Goal: Transaction & Acquisition: Purchase product/service

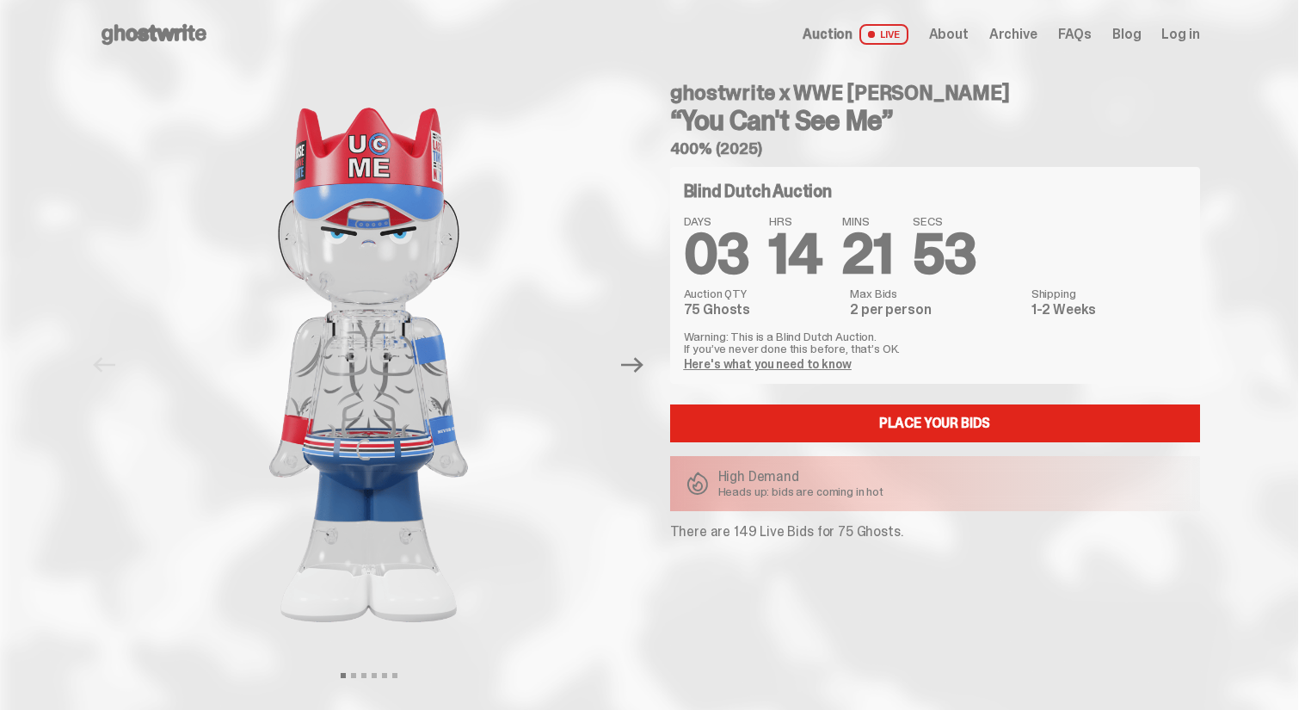
click at [811, 362] on link "Here's what you need to know" at bounding box center [768, 363] width 168 height 15
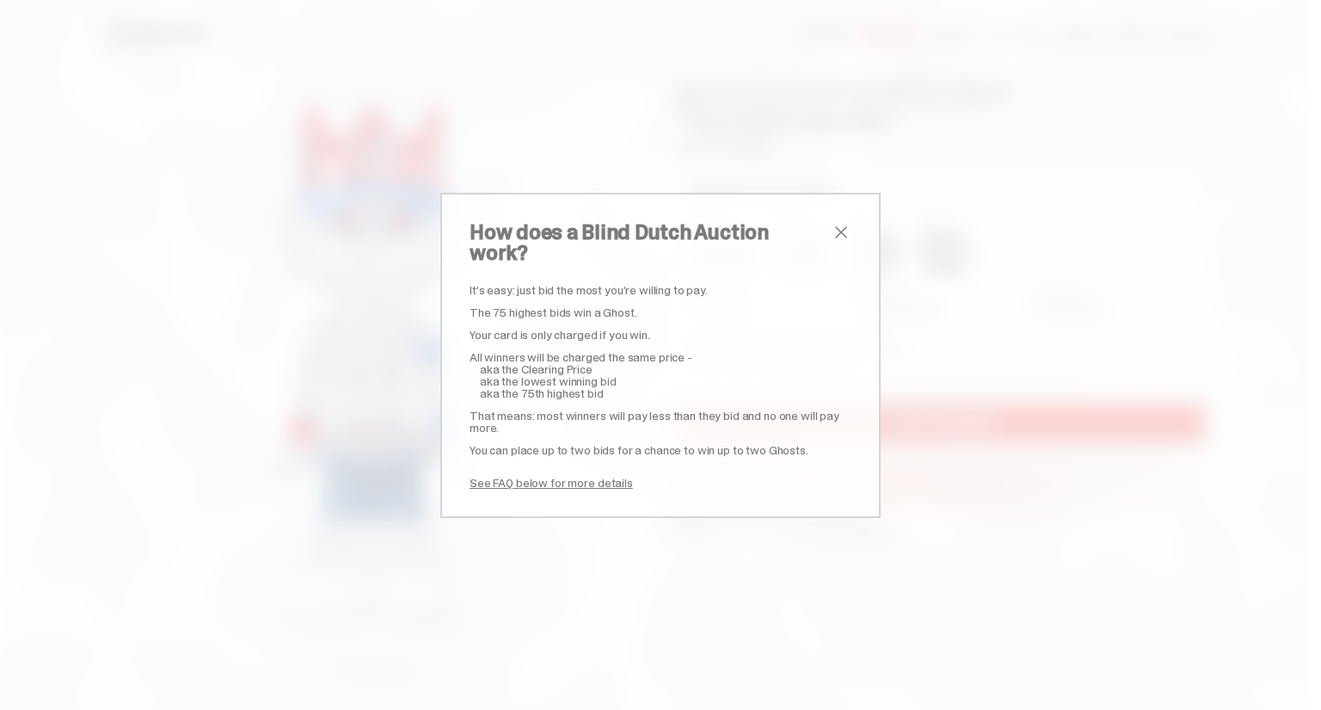
click at [836, 240] on span "close" at bounding box center [841, 232] width 21 height 21
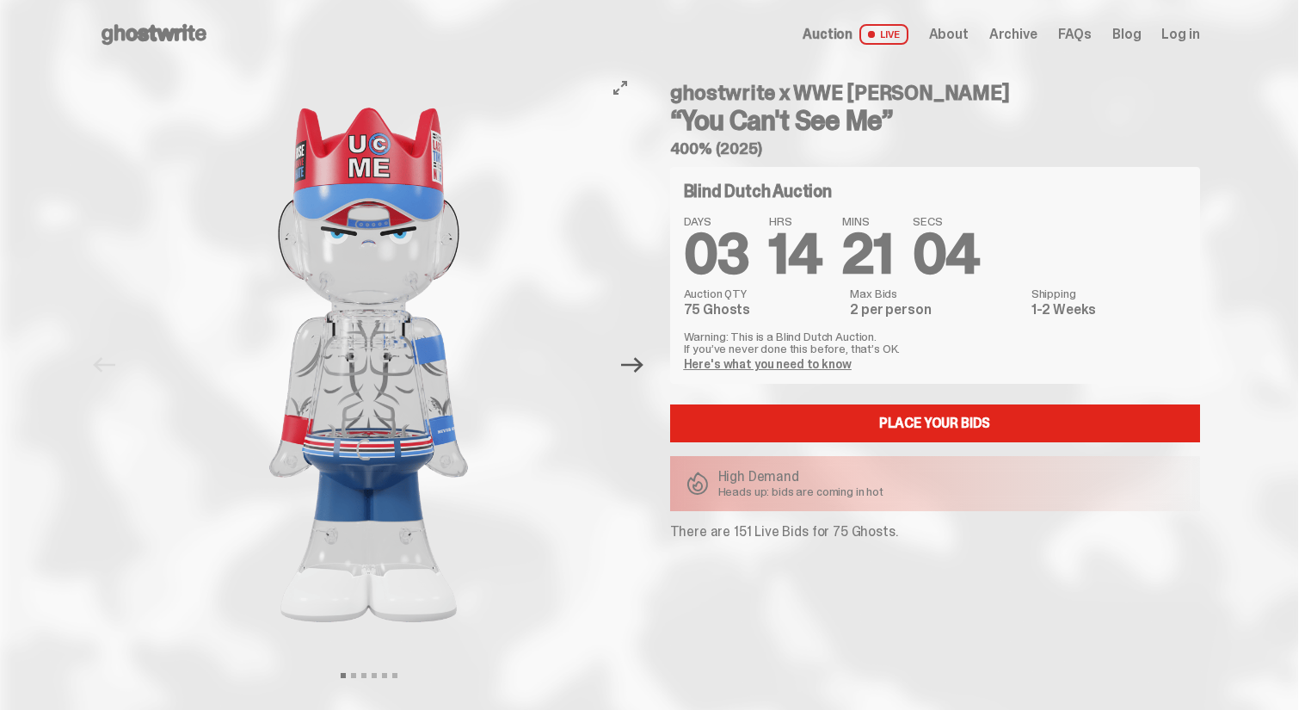
click at [643, 367] on icon "Next" at bounding box center [632, 365] width 22 height 22
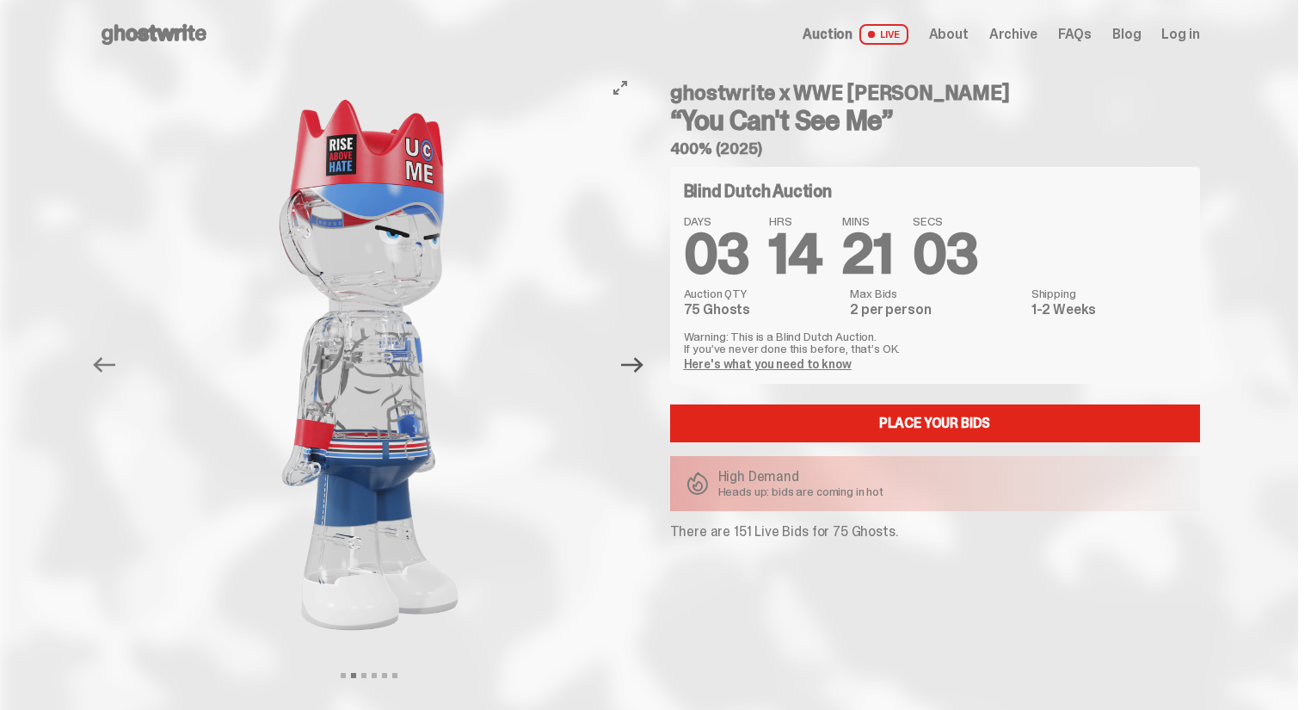
click at [643, 367] on icon "Next" at bounding box center [632, 365] width 22 height 22
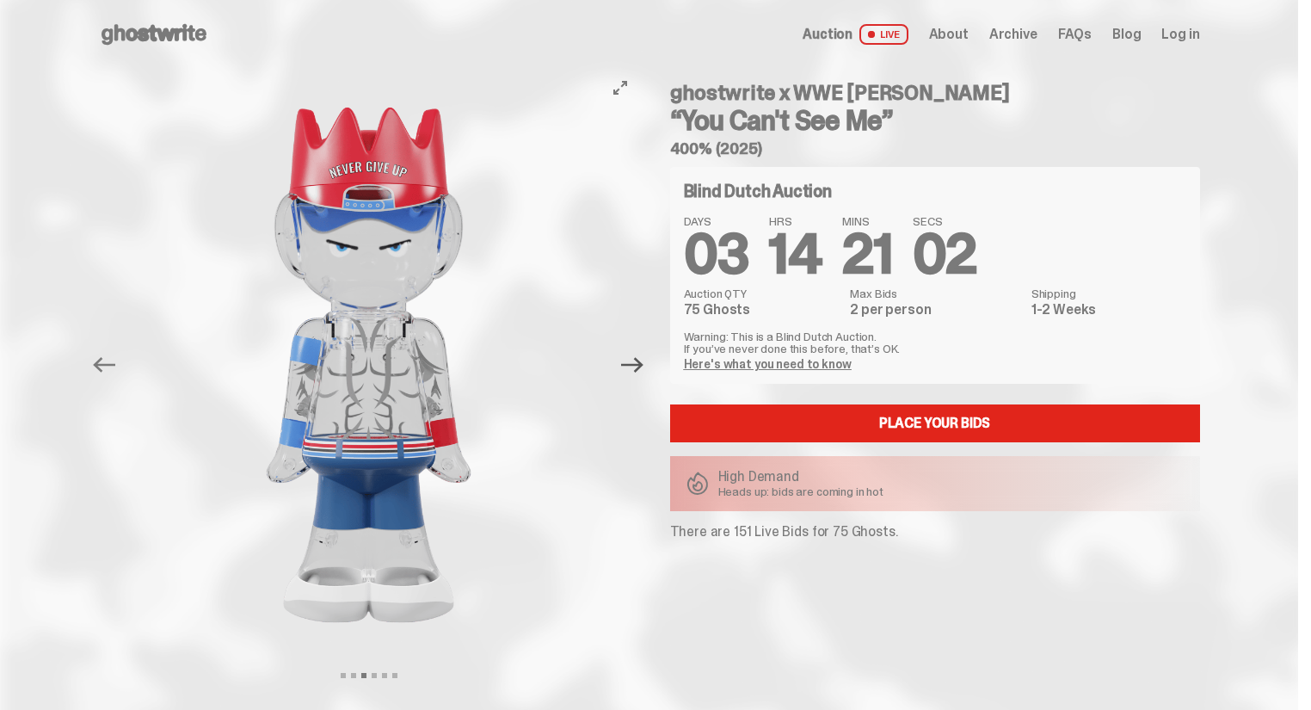
click at [643, 367] on icon "Next" at bounding box center [632, 365] width 22 height 22
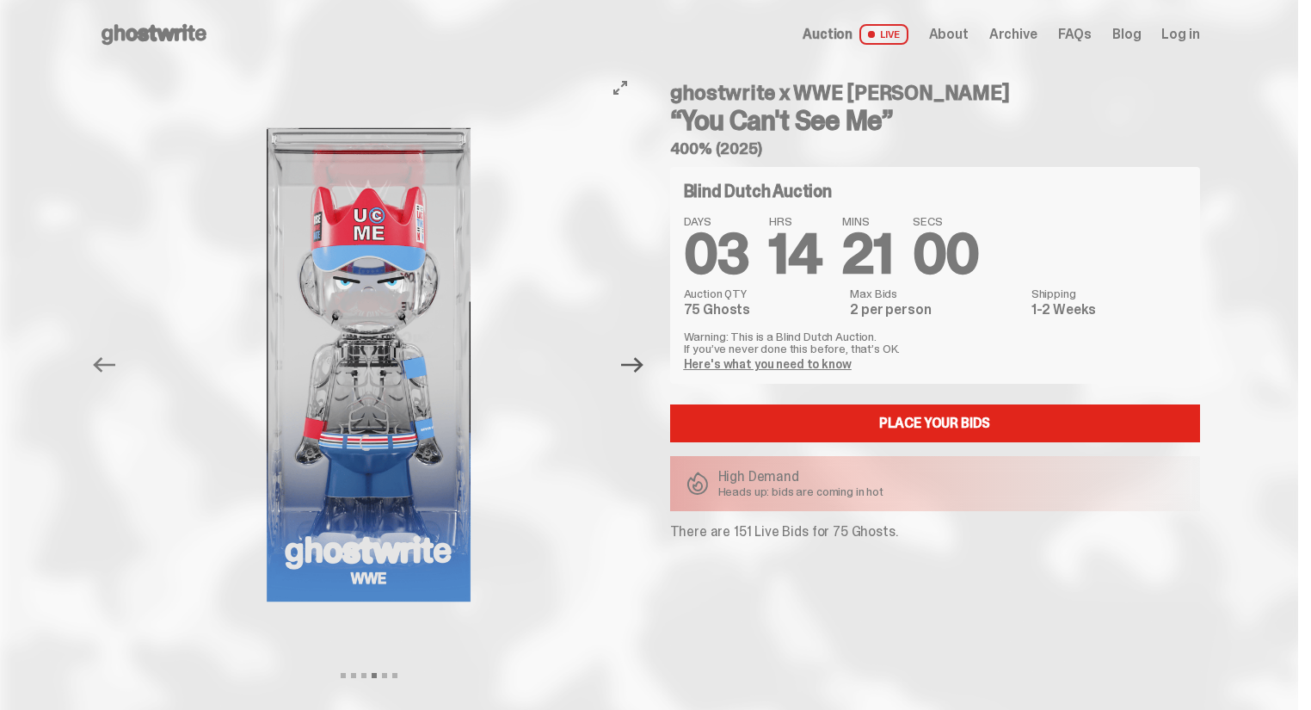
click at [643, 367] on icon "Next" at bounding box center [632, 365] width 22 height 22
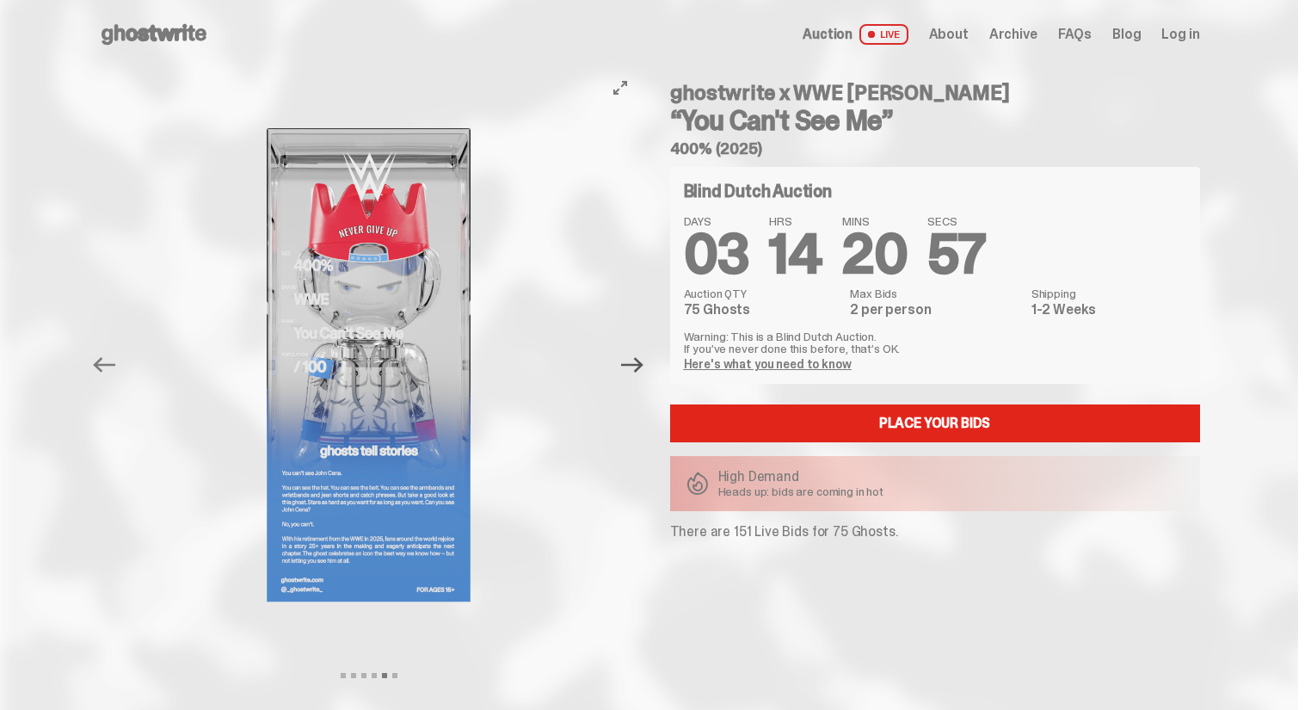
click at [643, 367] on icon "Next" at bounding box center [632, 365] width 22 height 22
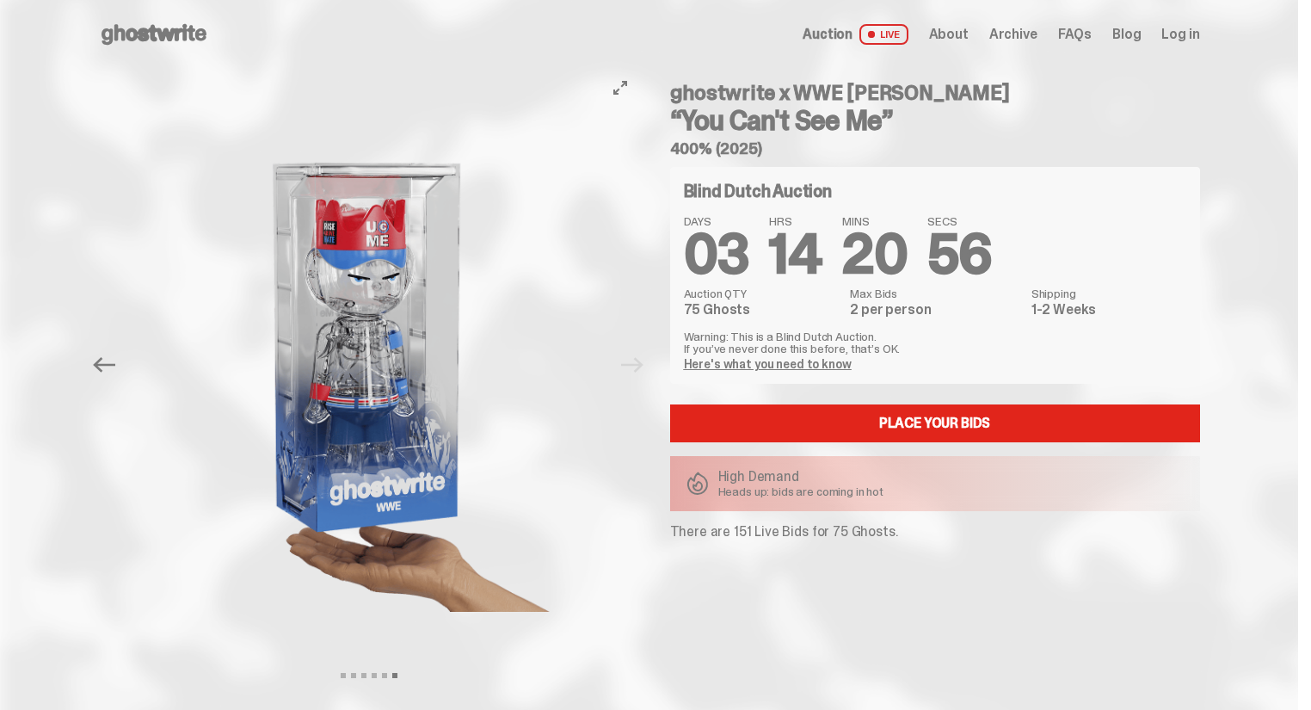
click at [647, 367] on div "Previous Next View slide 1 View slide 2 View slide 3 View slide 4 View slide 5 …" at bounding box center [374, 365] width 551 height 592
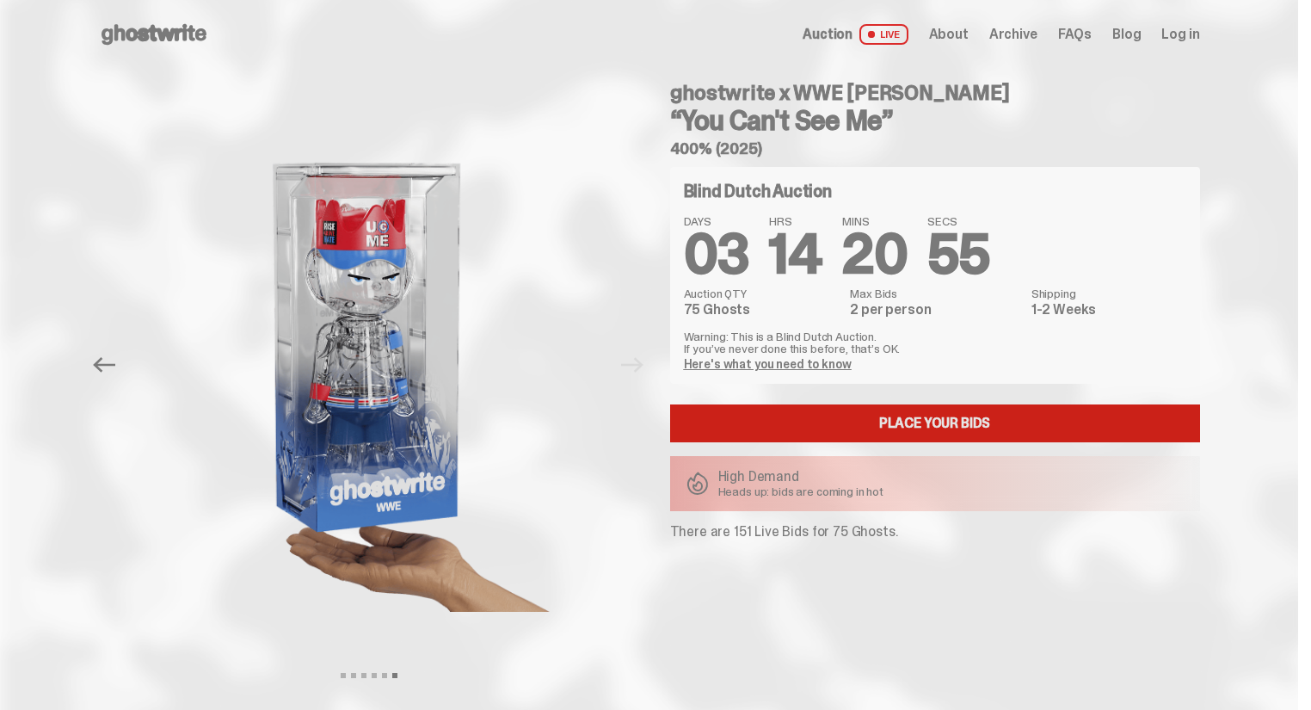
click at [920, 422] on link "Place your Bids" at bounding box center [935, 423] width 530 height 38
